Goal: Transaction & Acquisition: Purchase product/service

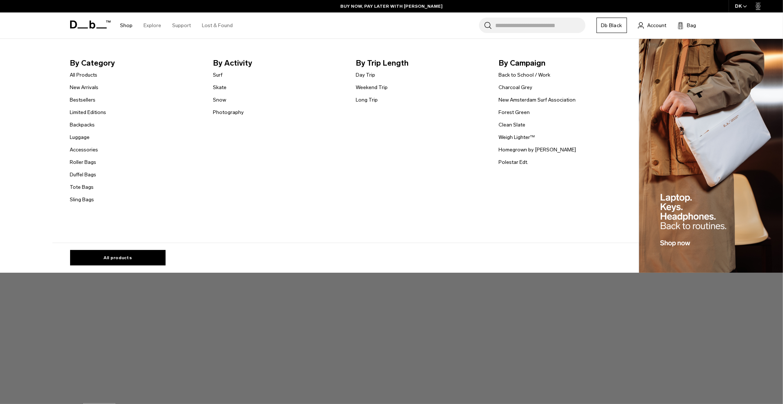
click at [125, 27] on link "Shop" at bounding box center [126, 25] width 12 height 26
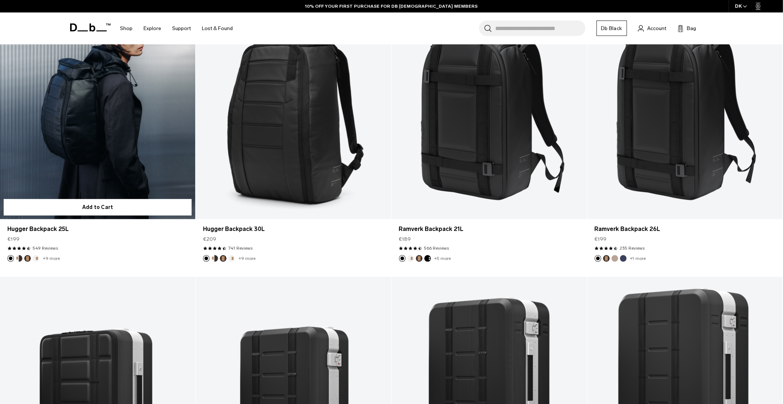
click at [81, 115] on link "Hugger Backpack 25L" at bounding box center [97, 111] width 195 height 217
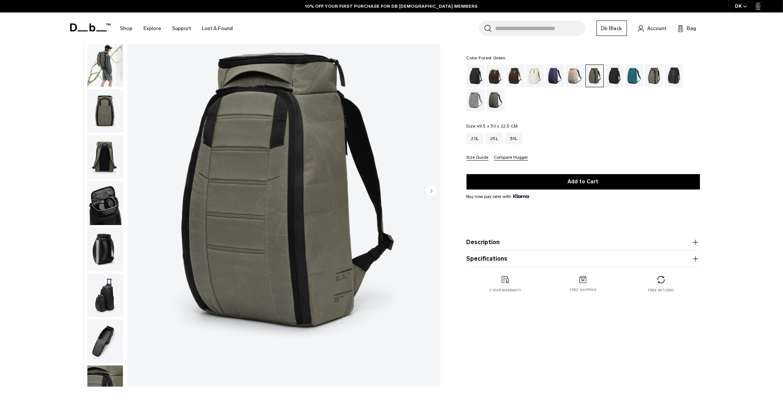
click at [274, 185] on img "1 / 9" at bounding box center [283, 191] width 313 height 391
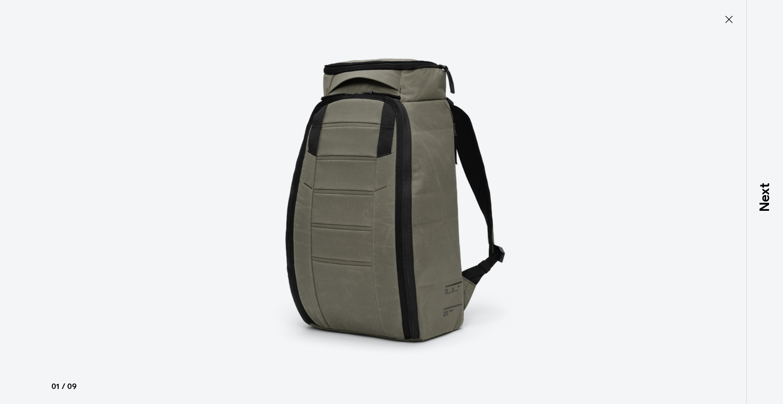
click at [729, 18] on icon at bounding box center [729, 20] width 12 height 12
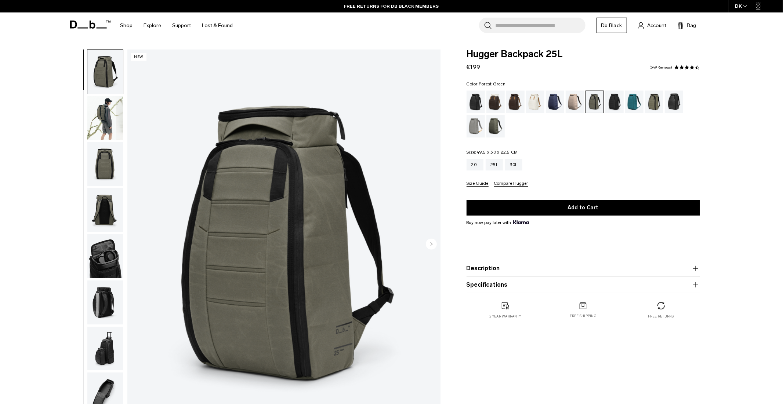
click at [88, 24] on icon at bounding box center [90, 25] width 40 height 8
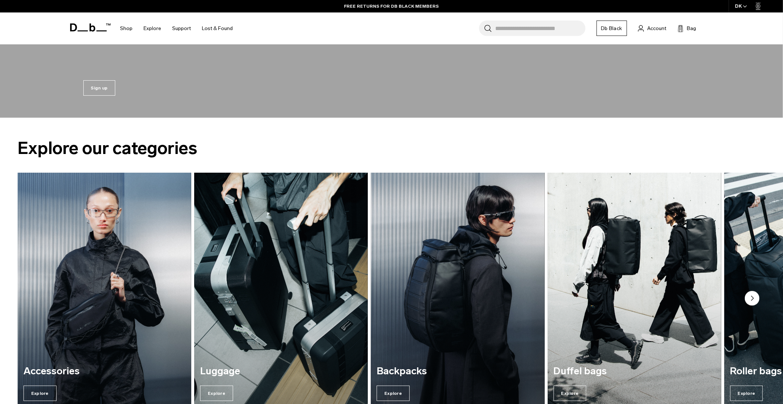
scroll to position [441, 0]
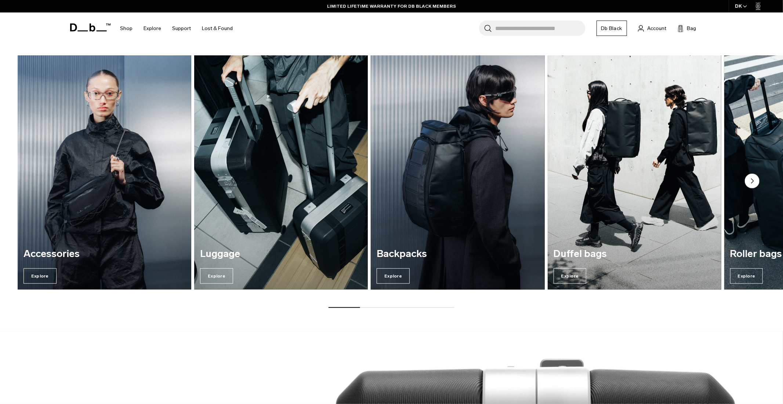
click at [405, 226] on img "3 / 7" at bounding box center [457, 172] width 179 height 241
click at [460, 178] on img "3 / 7" at bounding box center [457, 172] width 179 height 241
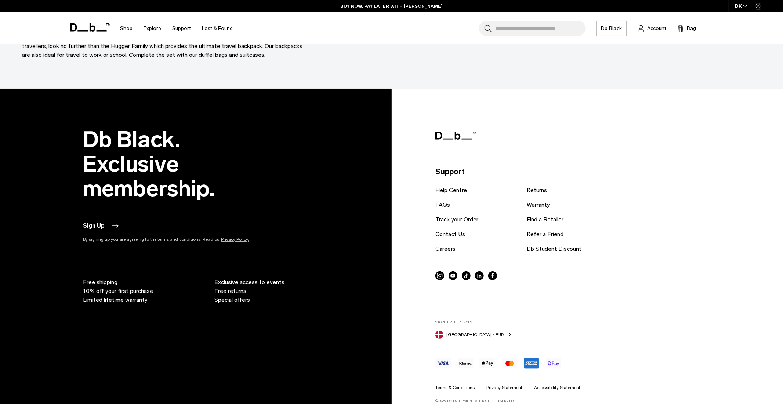
scroll to position [3057, 0]
